Goal: Navigation & Orientation: Find specific page/section

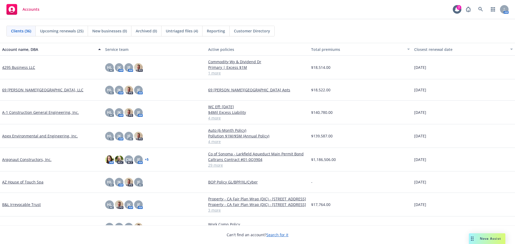
click at [41, 139] on link "Apex Environmental and Engineering, Inc." at bounding box center [40, 136] width 76 height 6
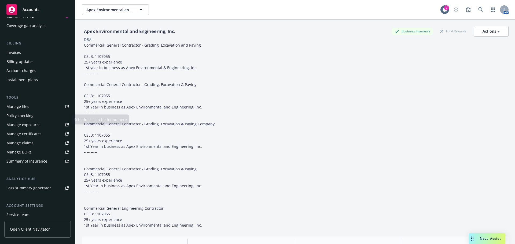
scroll to position [80, 0]
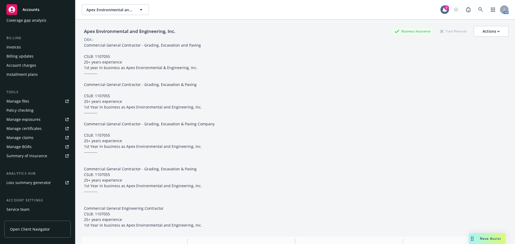
click at [41, 104] on link "Manage files" at bounding box center [37, 101] width 67 height 9
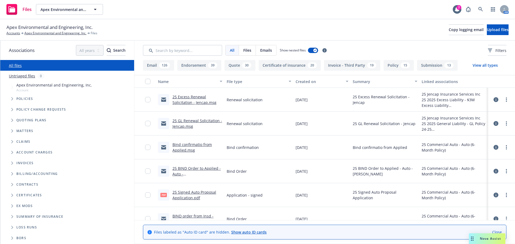
click at [10, 195] on span "Folder Tree Example" at bounding box center [12, 195] width 9 height 9
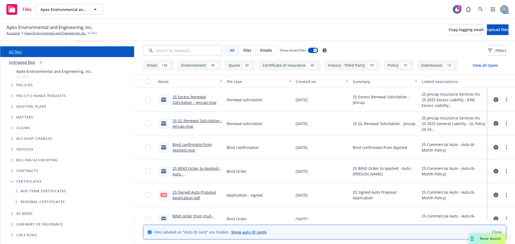
scroll to position [21, 0]
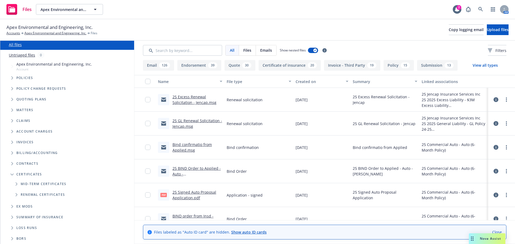
click at [17, 185] on icon "Folder Tree Example" at bounding box center [17, 184] width 2 height 3
click at [33, 205] on link "[PERSON_NAME] Ecological Services" at bounding box center [53, 205] width 65 height 6
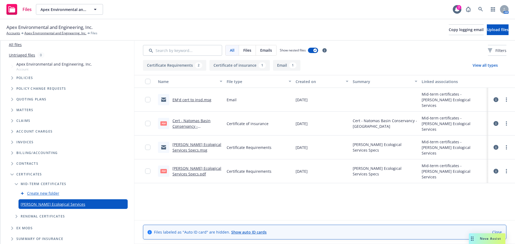
click at [15, 183] on span "Folder Tree Example" at bounding box center [16, 184] width 9 height 9
